Goal: Task Accomplishment & Management: Manage account settings

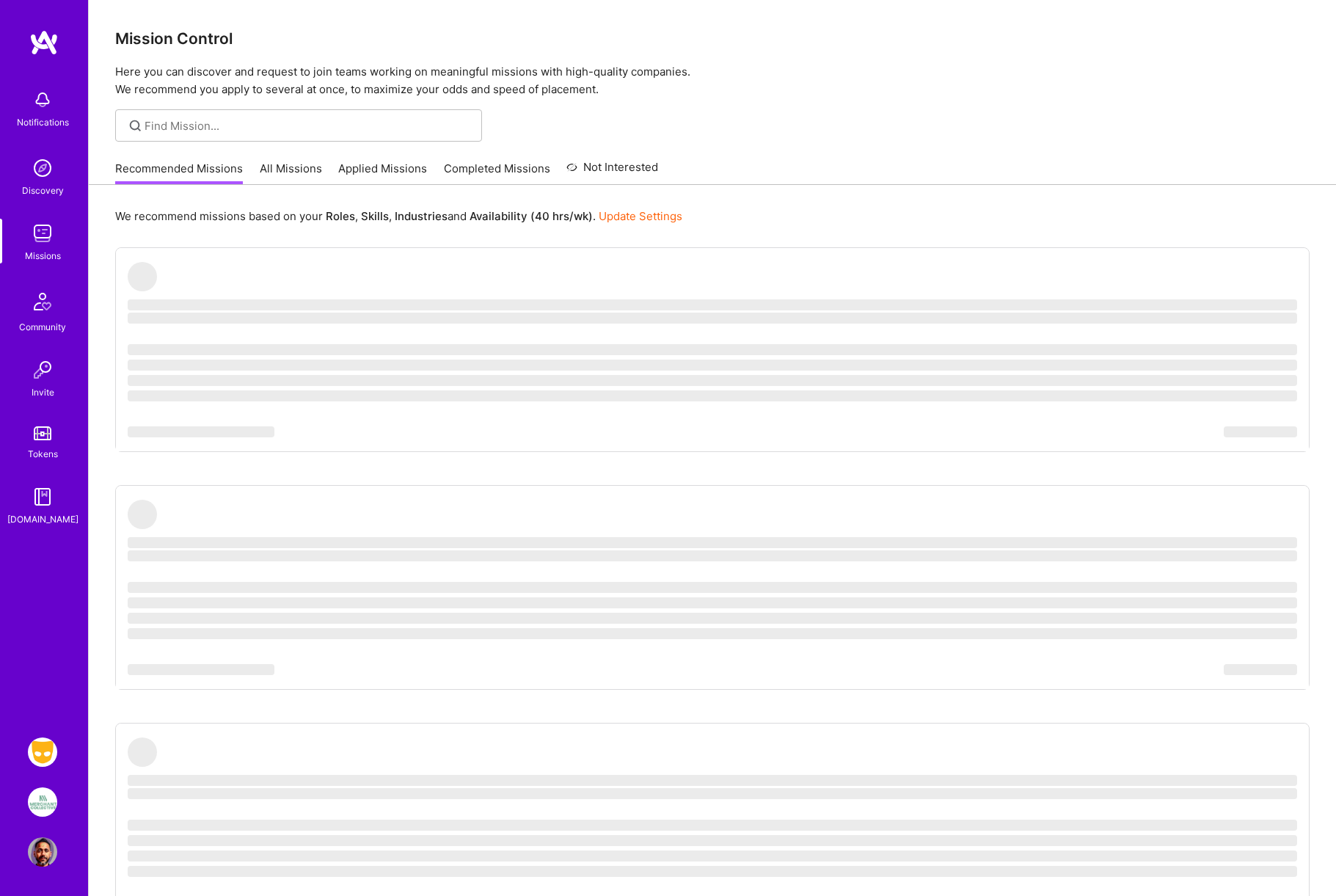
click at [40, 808] on img at bounding box center [42, 801] width 29 height 29
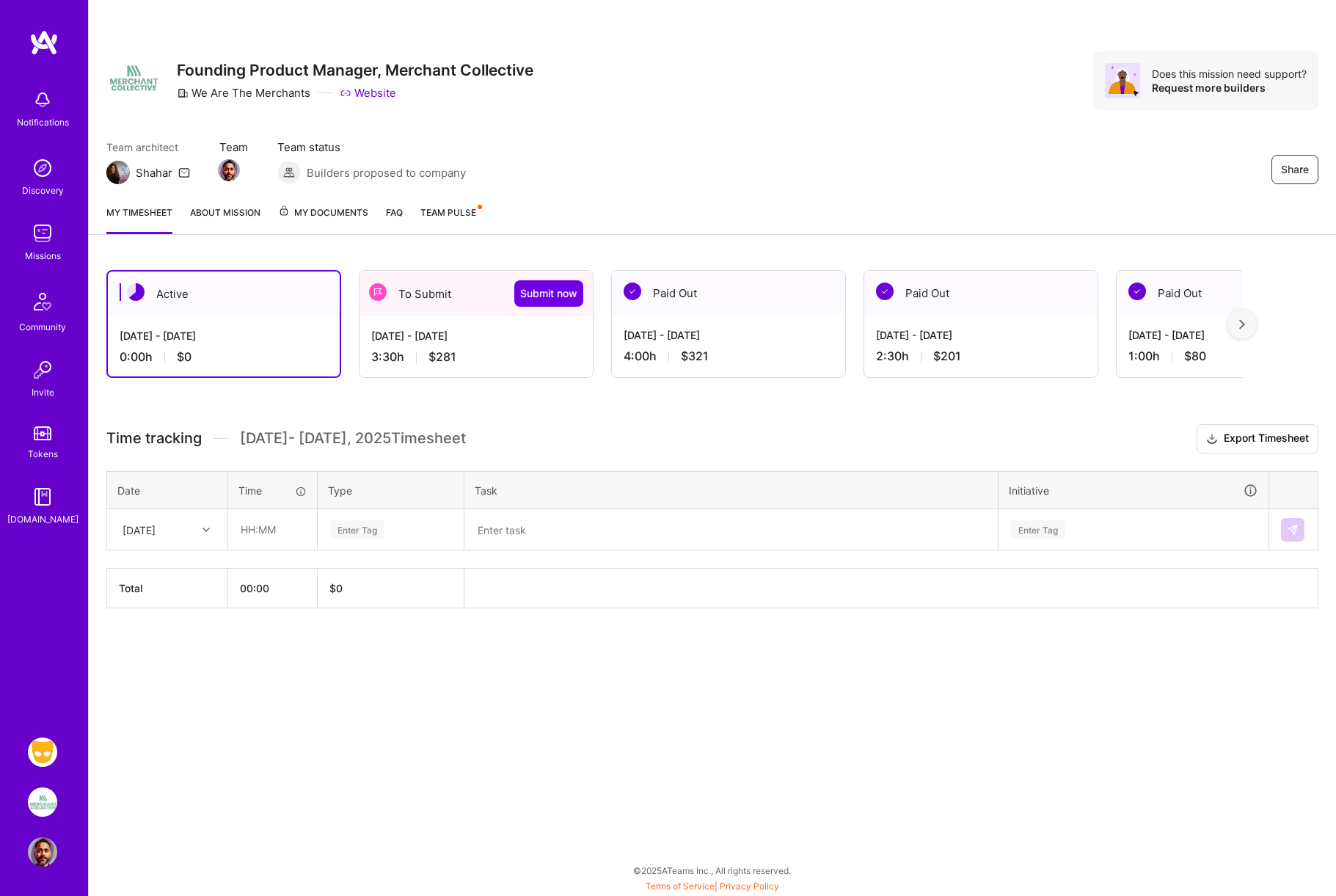
click at [446, 340] on div "[DATE] - [DATE]" at bounding box center [476, 336] width 210 height 16
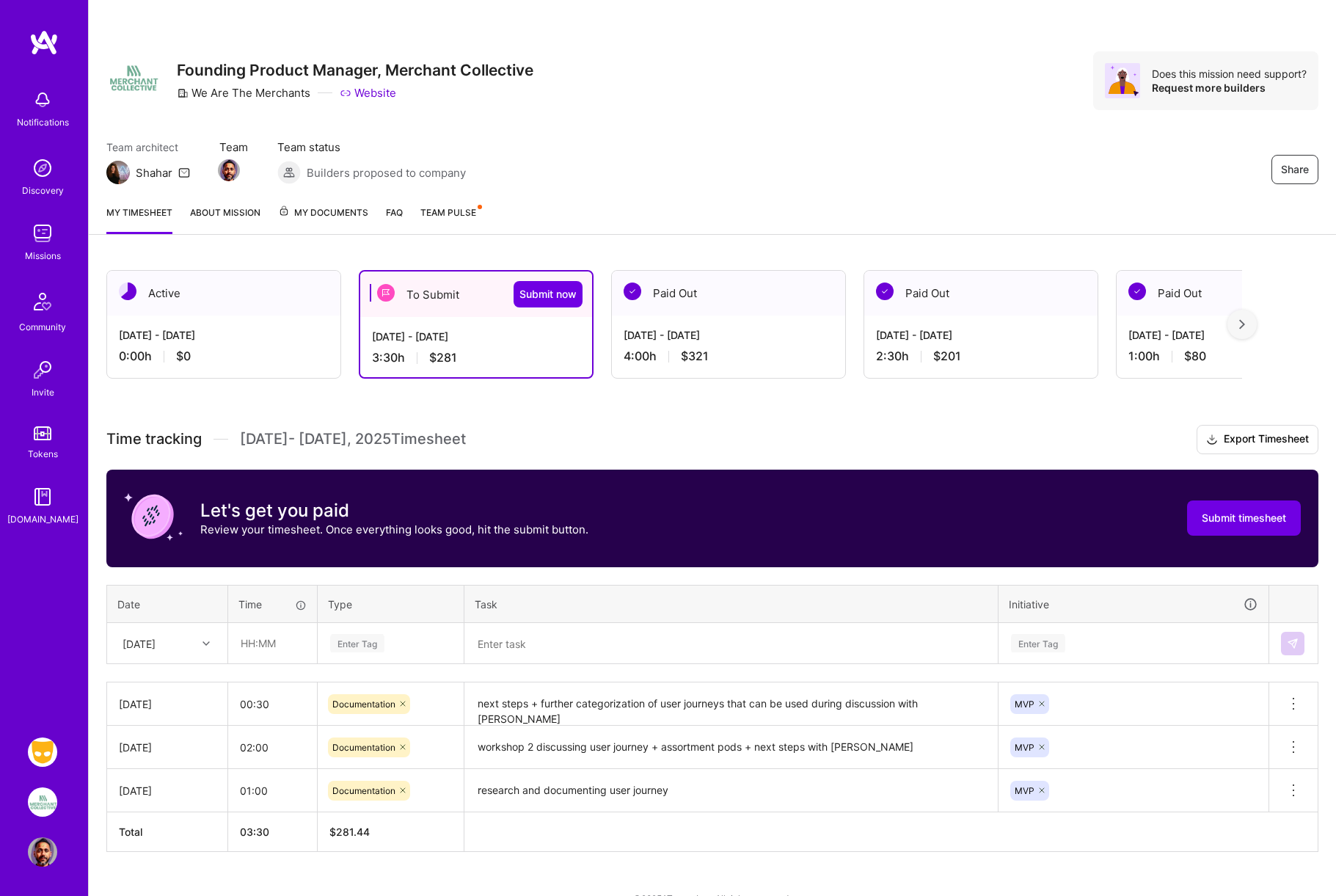
scroll to position [28, 0]
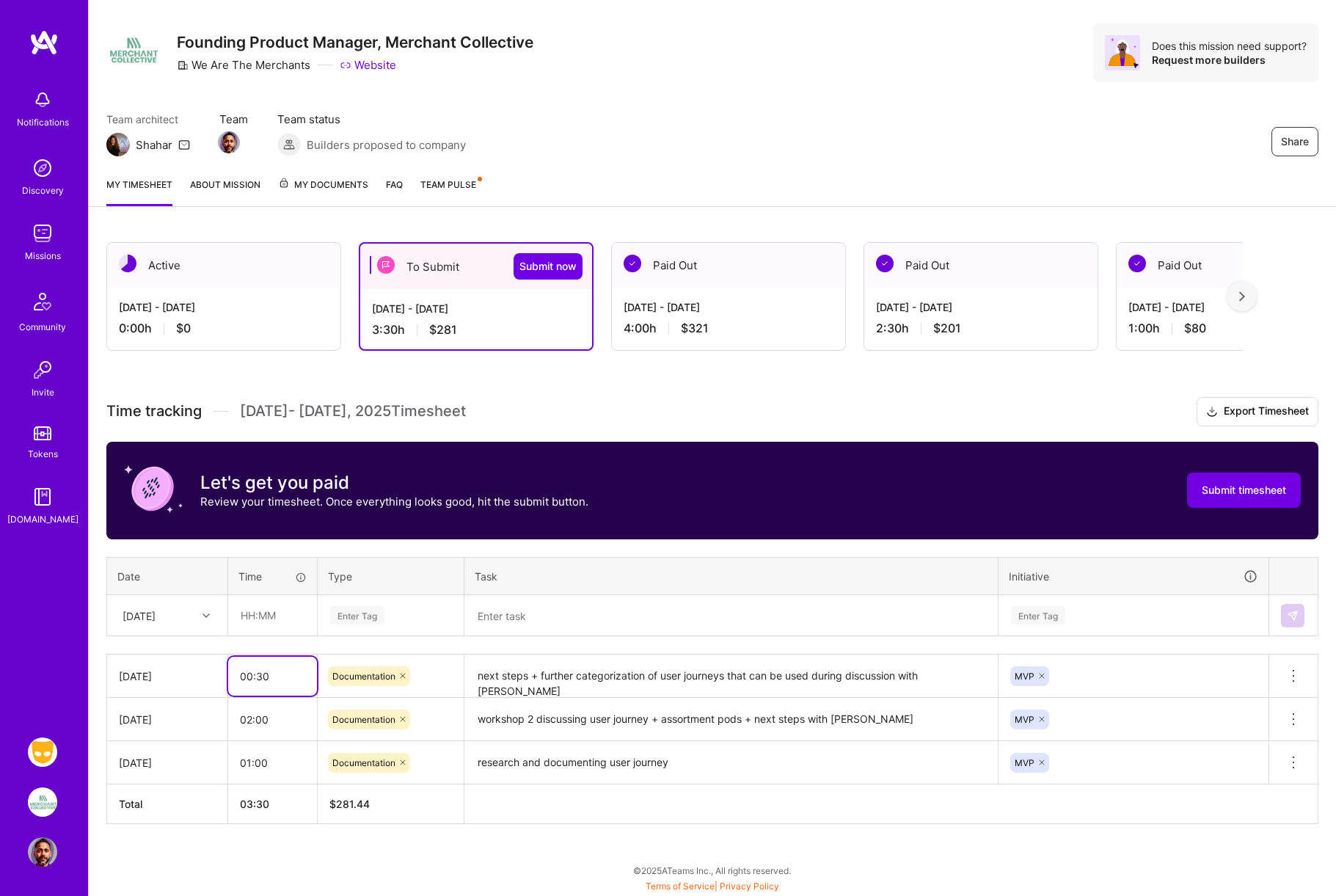
click at [270, 675] on input "00:30" at bounding box center [272, 676] width 89 height 39
type input "0"
type input "01:00"
click at [589, 688] on textarea "next steps + further categorization of user journeys that can be used during di…" at bounding box center [731, 676] width 531 height 40
click at [746, 394] on div "Active [DATE] - [DATE] 0:00 h $0 To Submit Submit now [DATE] - [DATE] 4:00 h $3…" at bounding box center [712, 560] width 1247 height 671
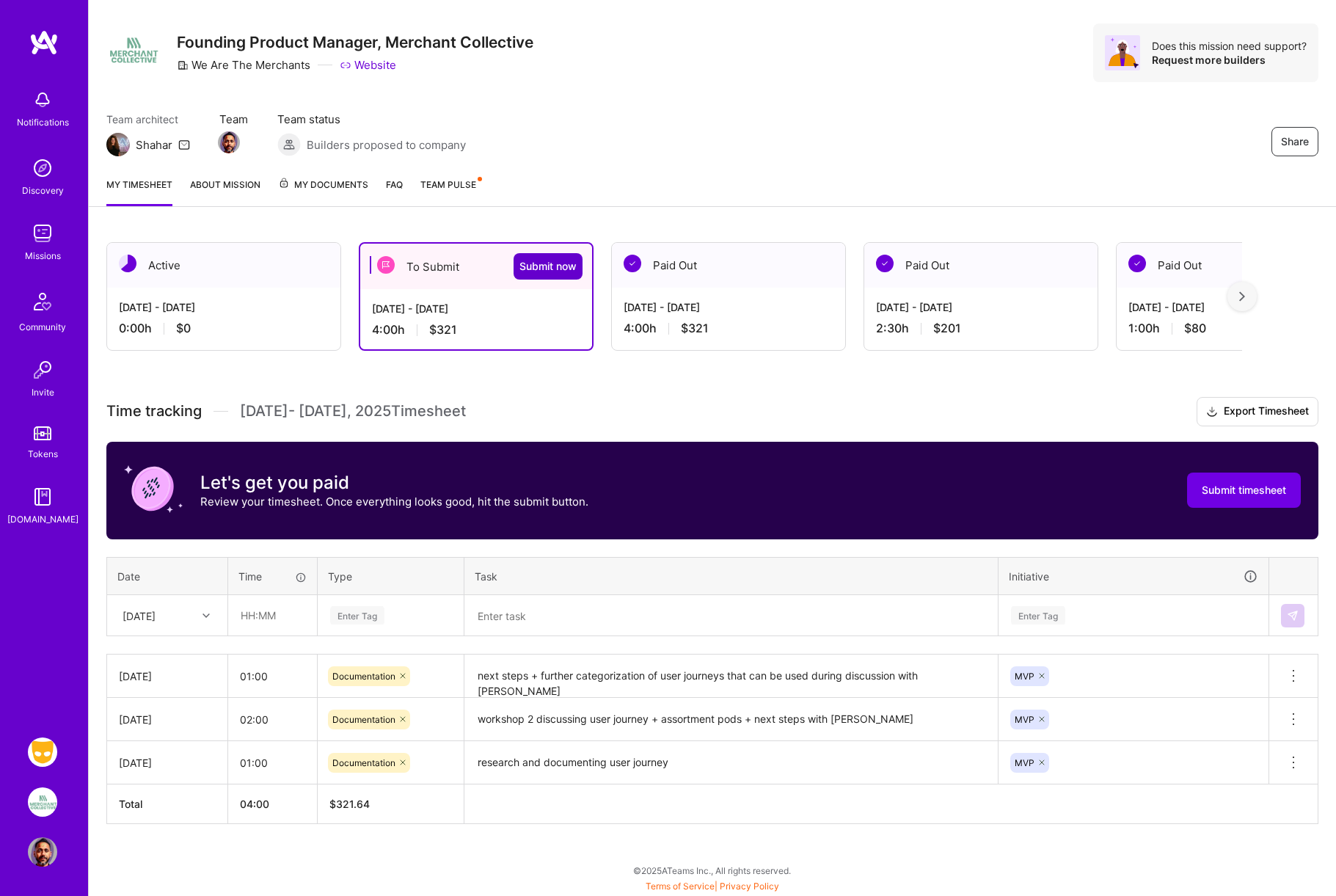
click at [554, 265] on span "Submit now" at bounding box center [547, 266] width 57 height 15
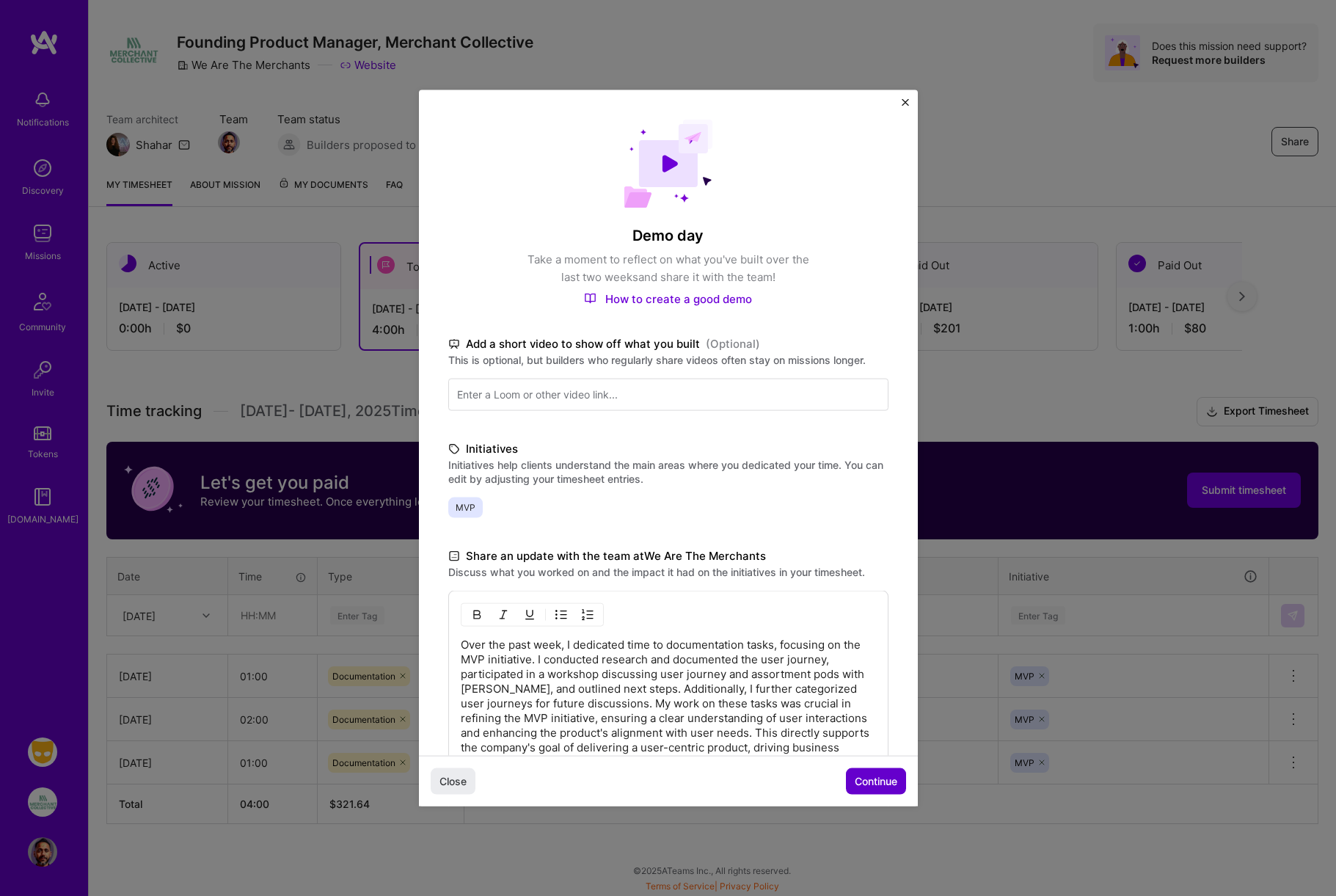
click at [884, 778] on span "Continue" at bounding box center [876, 781] width 42 height 15
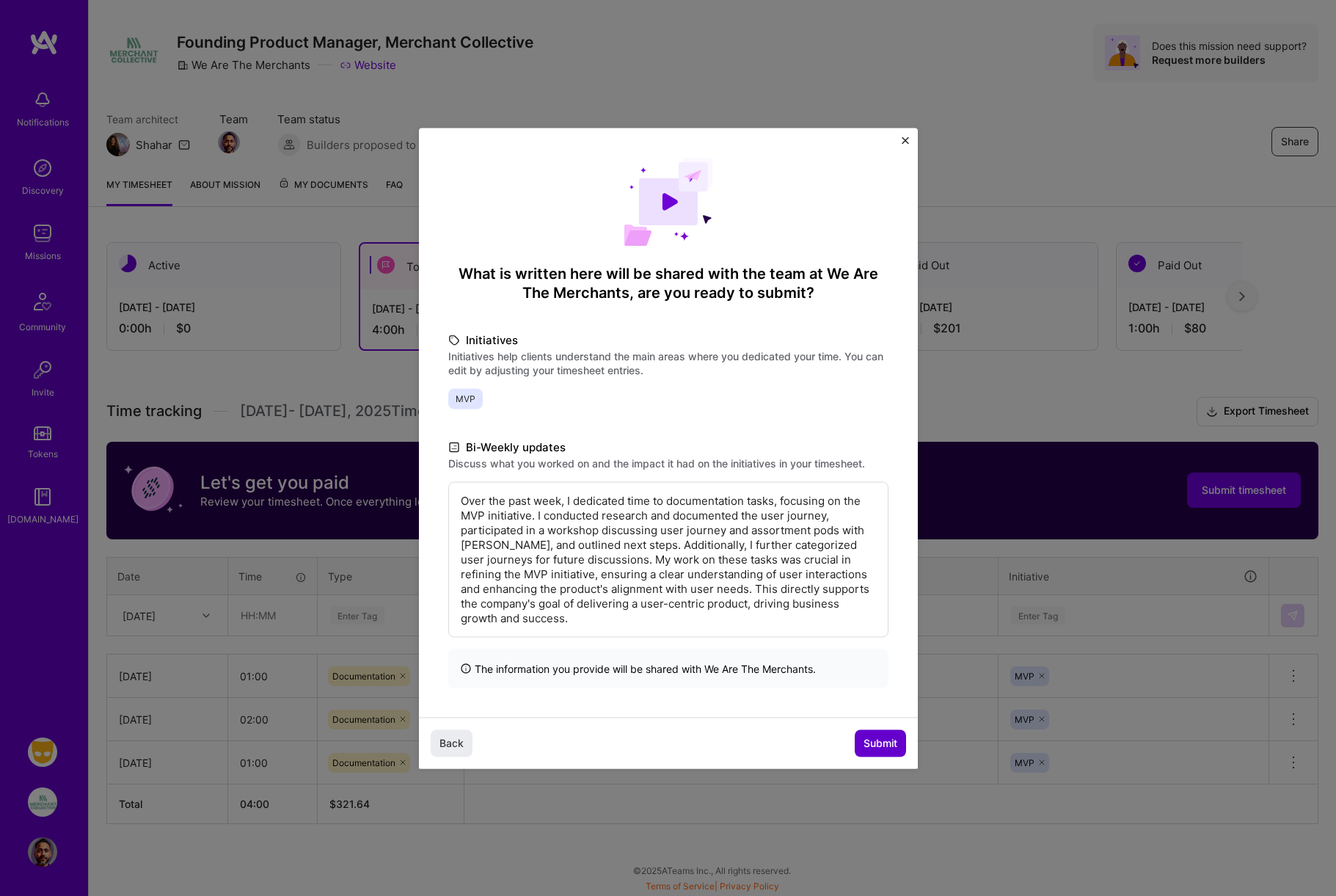
click at [883, 736] on span "Submit" at bounding box center [880, 743] width 33 height 15
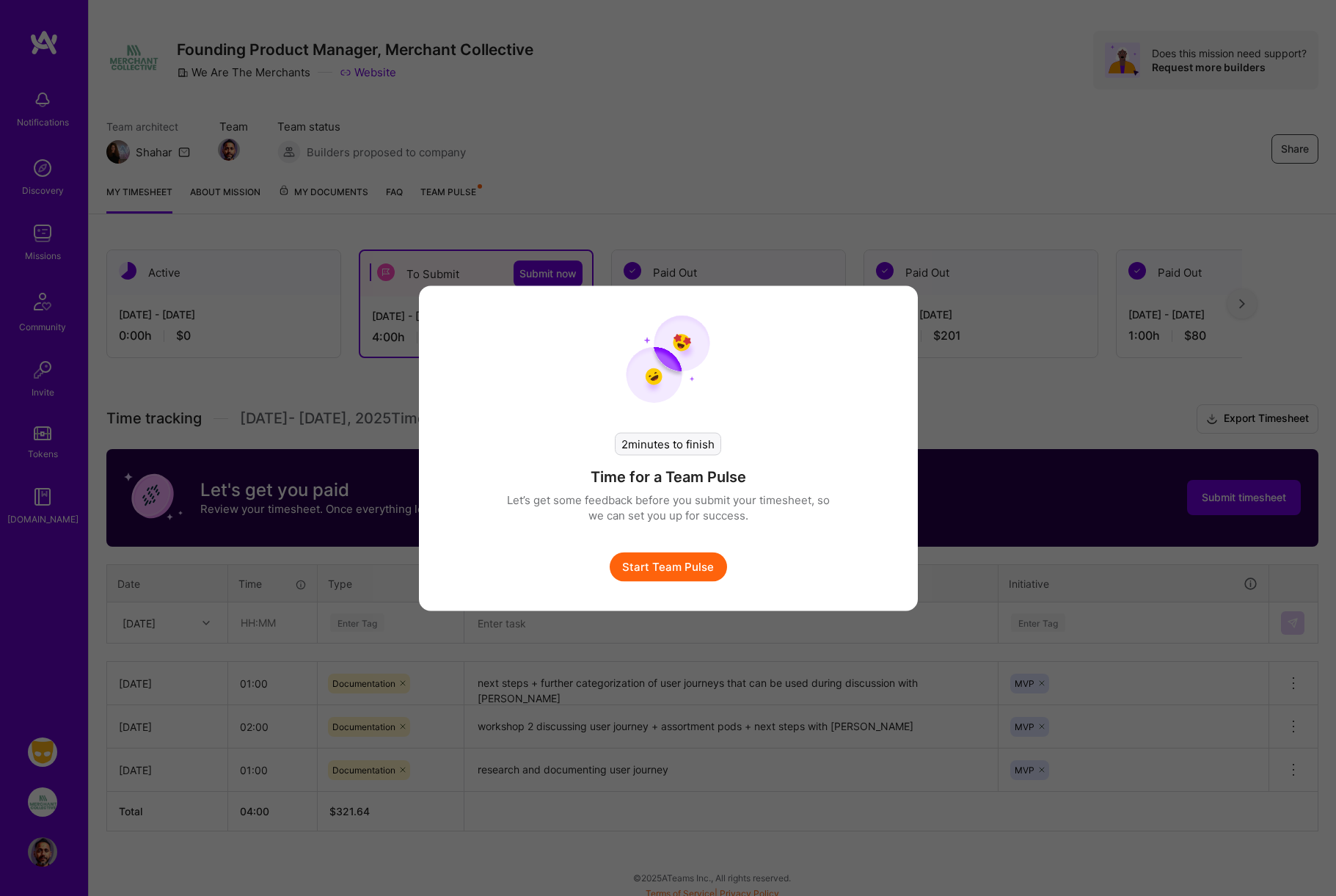
click at [663, 582] on div "2 minutes to finish Time for a Team Pulse Let’s get some feedback before you su…" at bounding box center [668, 448] width 499 height 325
click at [665, 562] on button "Start Team Pulse" at bounding box center [668, 566] width 118 height 29
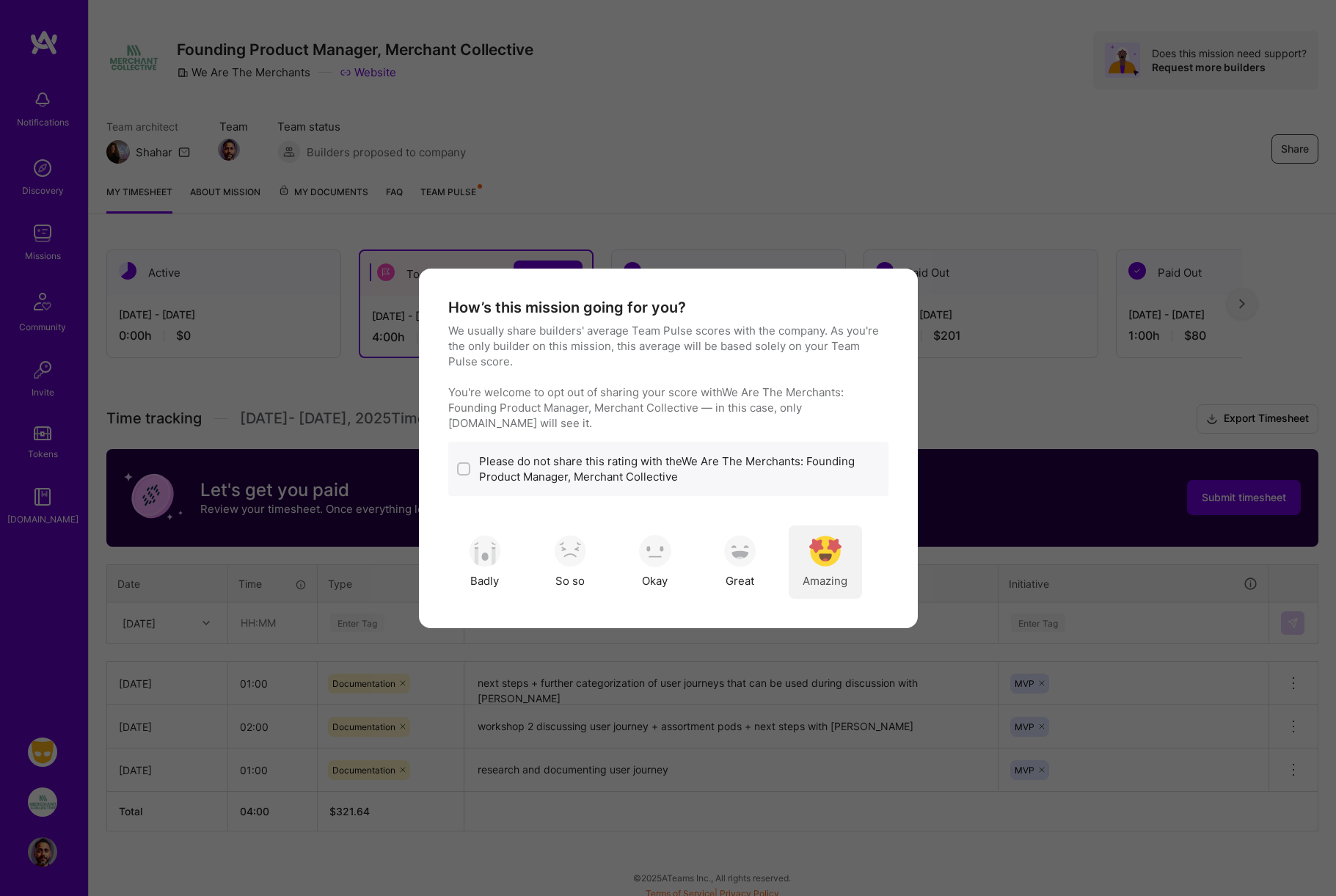
click at [815, 555] on img "modal" at bounding box center [825, 551] width 32 height 33
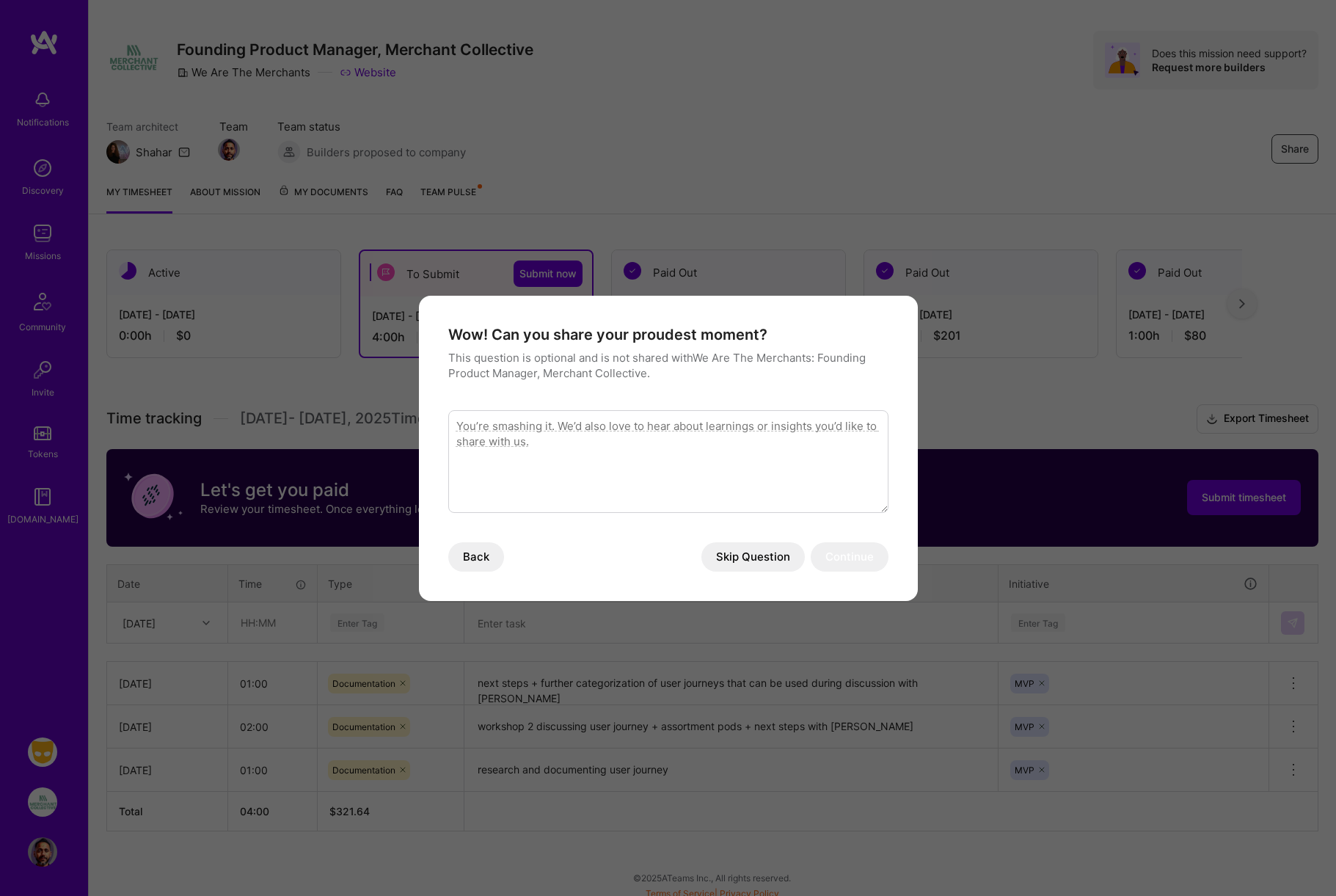
click at [755, 550] on button "Skip Question" at bounding box center [754, 556] width 104 height 29
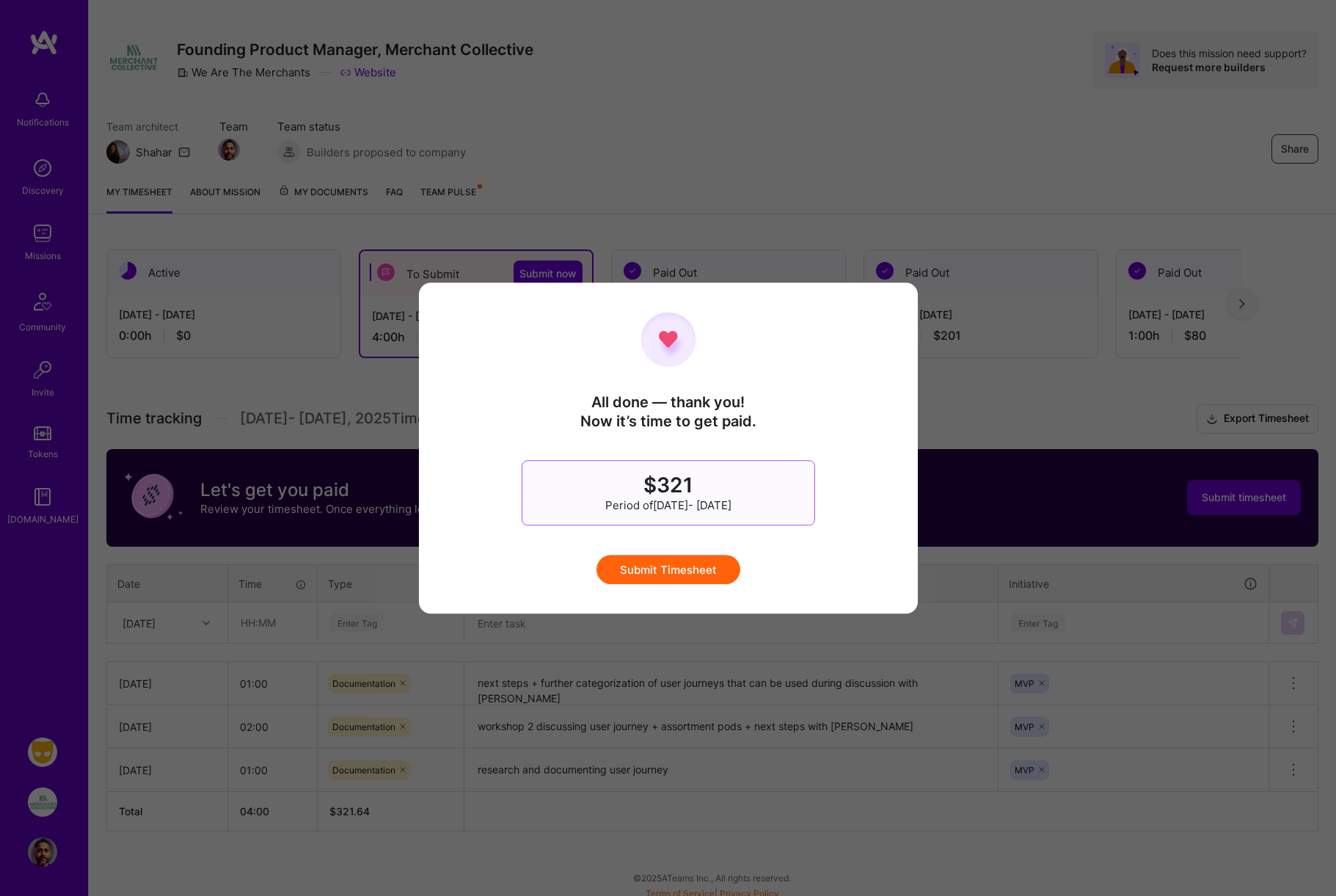
click at [688, 572] on button "Submit Timesheet" at bounding box center [668, 568] width 144 height 29
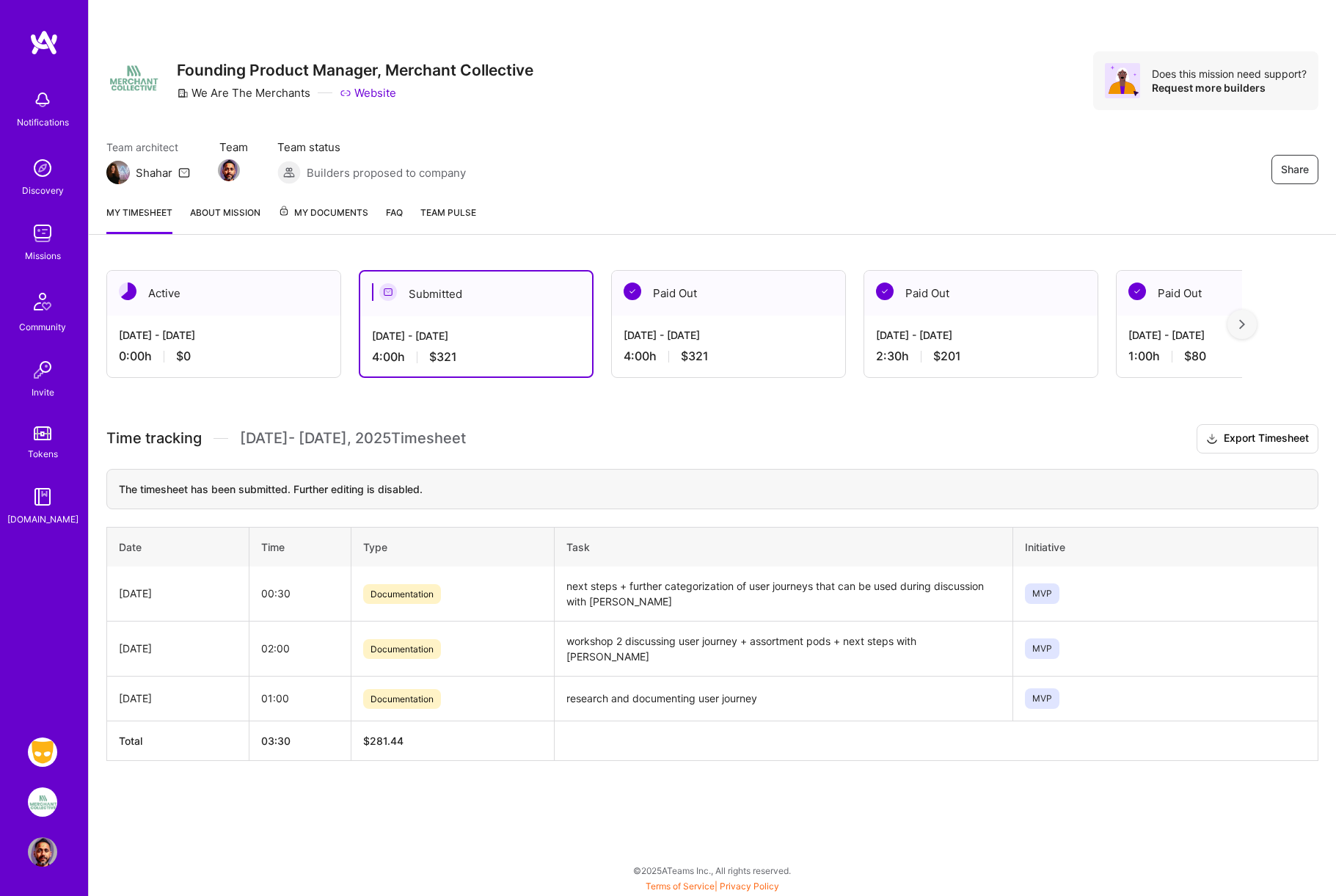
scroll to position [0, 0]
